Goal: Information Seeking & Learning: Find specific page/section

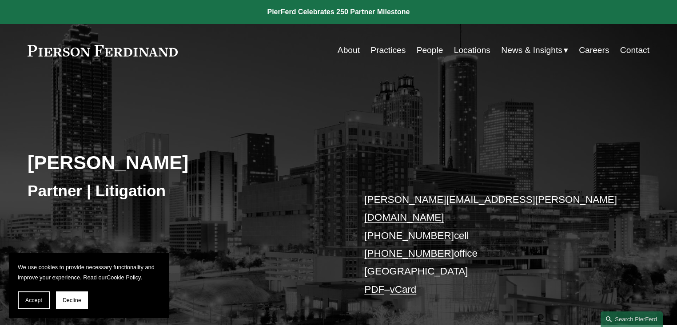
click at [420, 52] on link "People" at bounding box center [430, 50] width 27 height 17
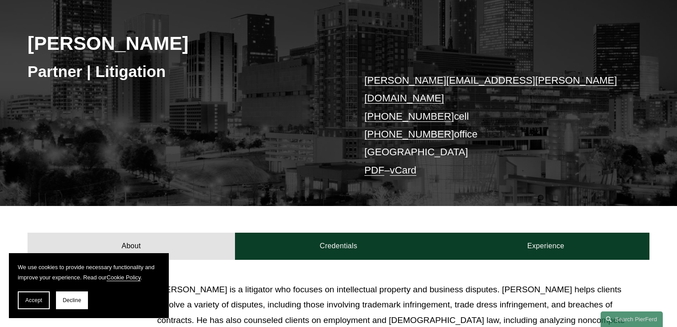
scroll to position [183, 0]
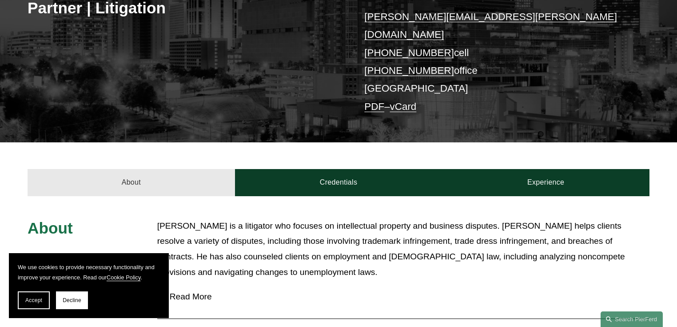
click at [137, 169] on link "About" at bounding box center [132, 182] width 208 height 27
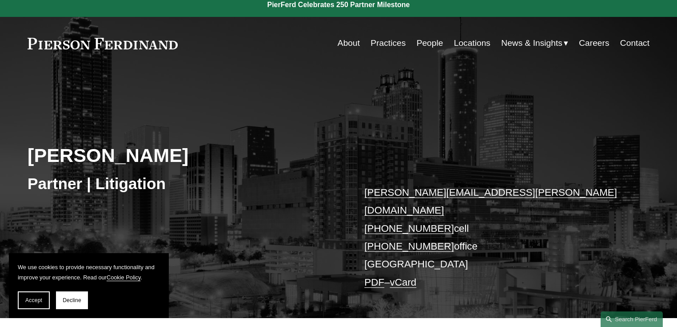
scroll to position [0, 0]
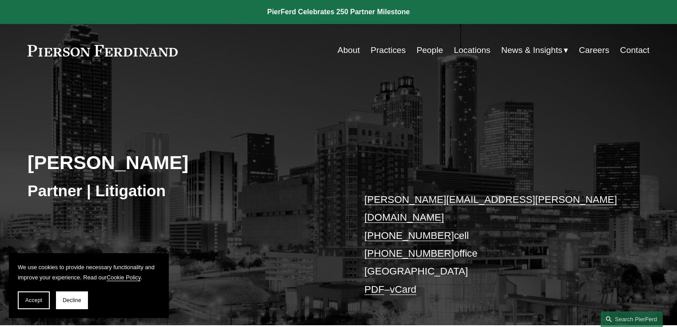
click at [345, 52] on link "About" at bounding box center [349, 50] width 22 height 17
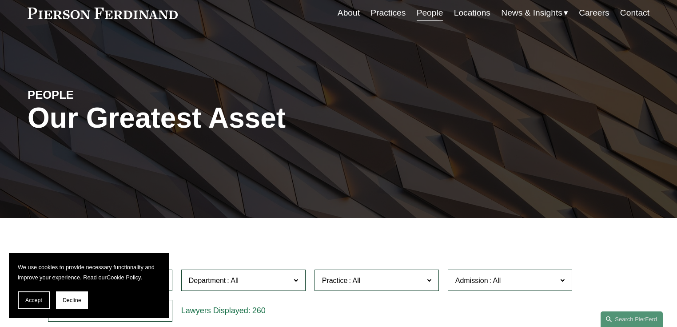
scroll to position [53, 0]
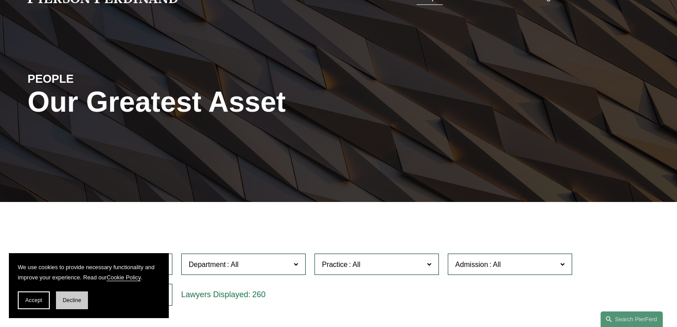
click at [74, 304] on button "Decline" at bounding box center [72, 300] width 32 height 18
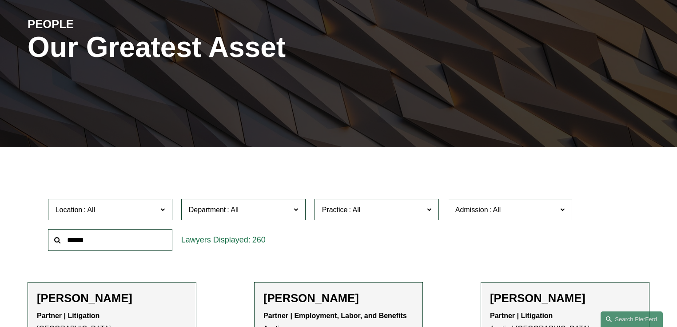
scroll to position [116, 0]
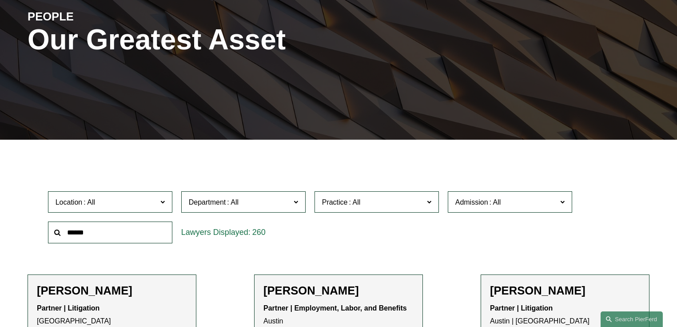
click at [112, 239] on input "text" at bounding box center [110, 232] width 124 height 22
type input "******"
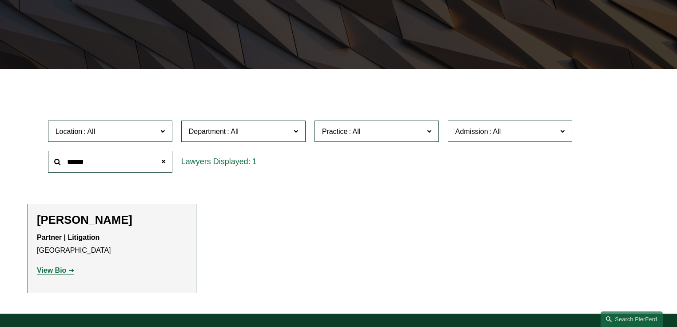
scroll to position [196, 0]
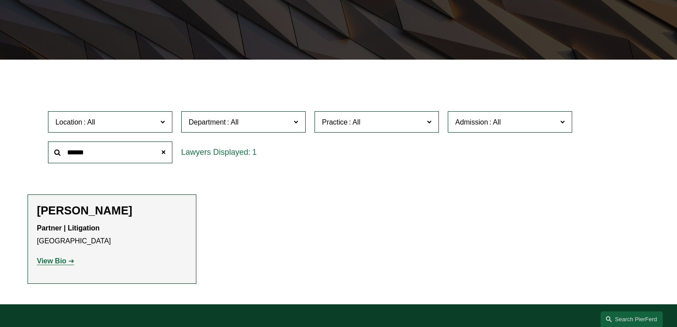
click at [53, 263] on strong "View Bio" at bounding box center [51, 261] width 29 height 8
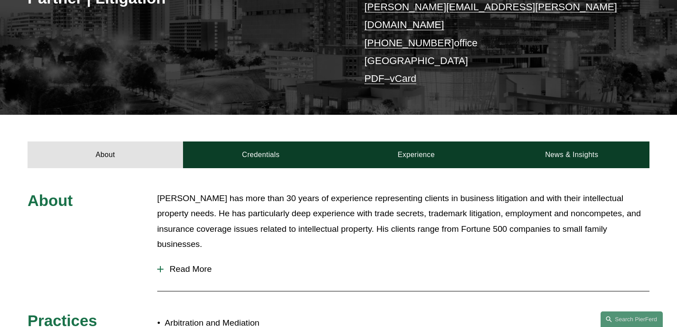
scroll to position [196, 0]
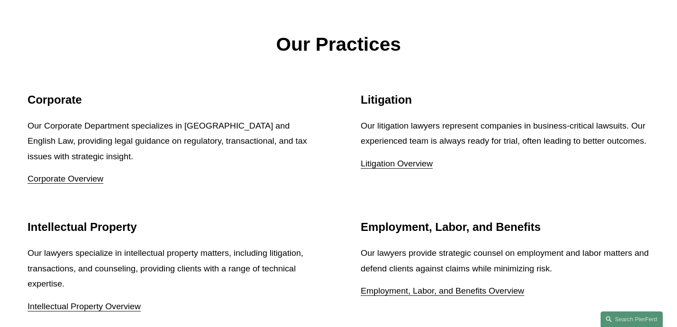
scroll to position [1102, 0]
